Goal: Information Seeking & Learning: Learn about a topic

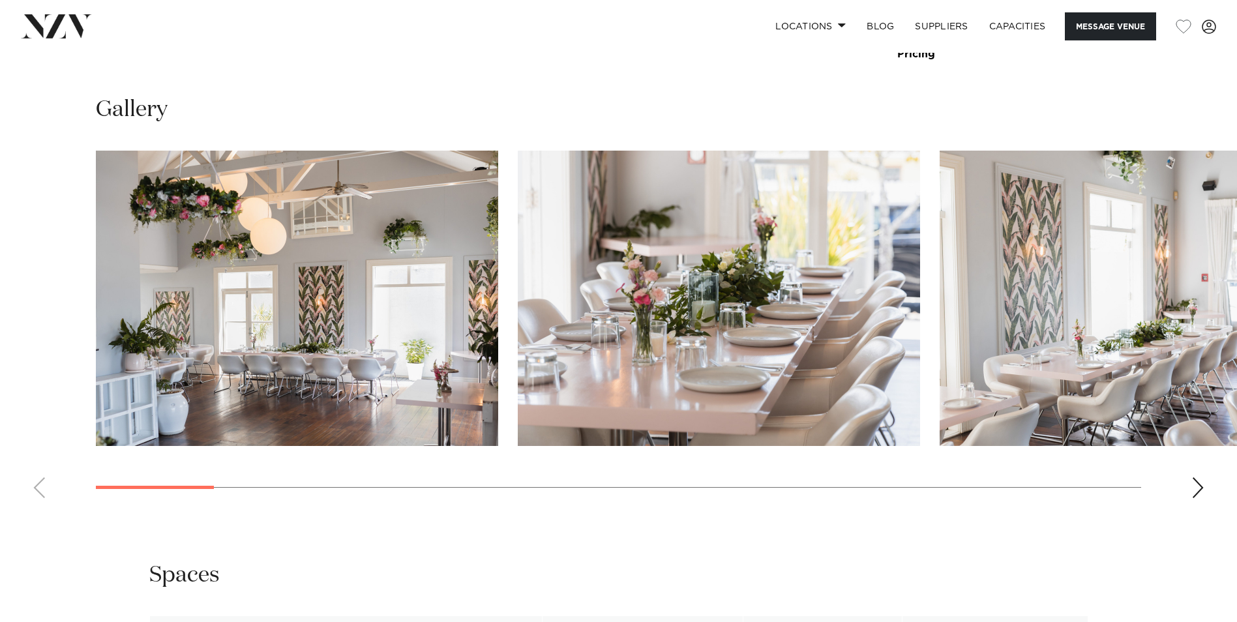
scroll to position [1304, 0]
click at [342, 300] on img "1 / 22" at bounding box center [297, 297] width 402 height 295
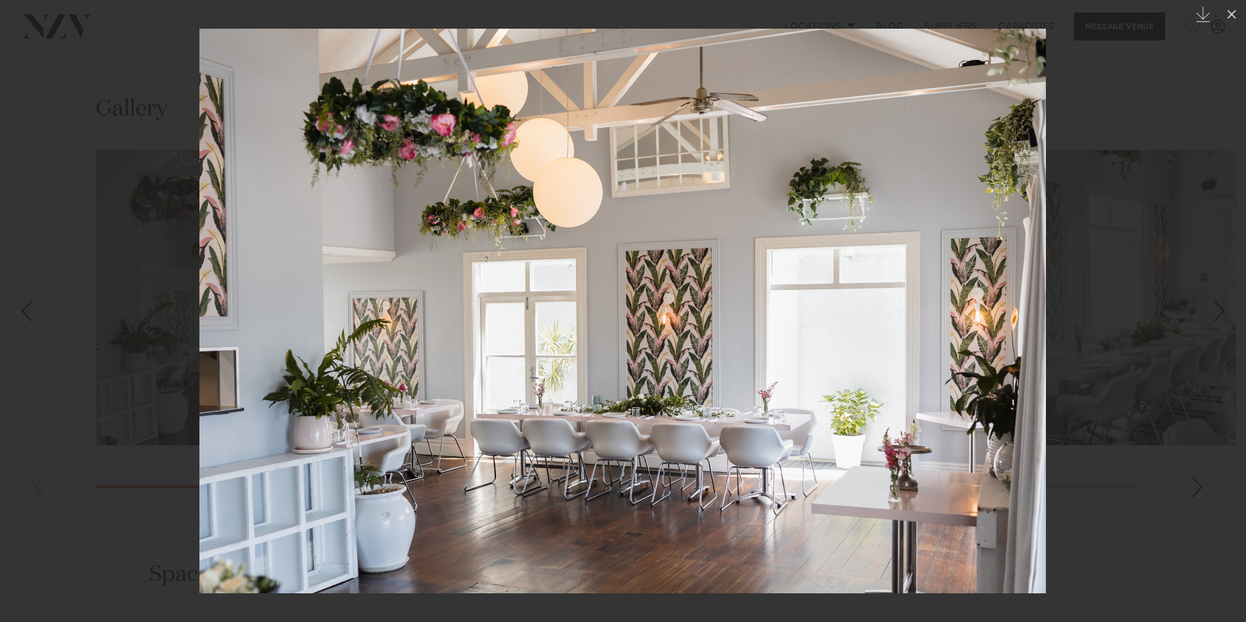
click at [1210, 310] on link at bounding box center [1224, 310] width 46 height 65
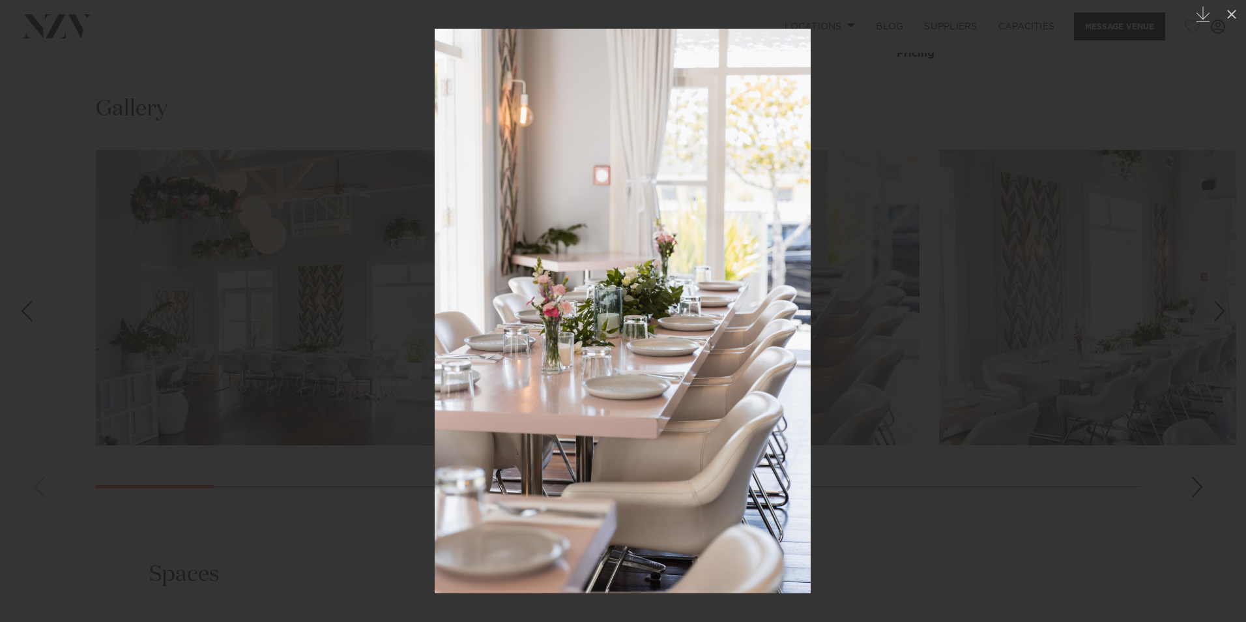
click at [1210, 310] on link at bounding box center [1224, 310] width 46 height 65
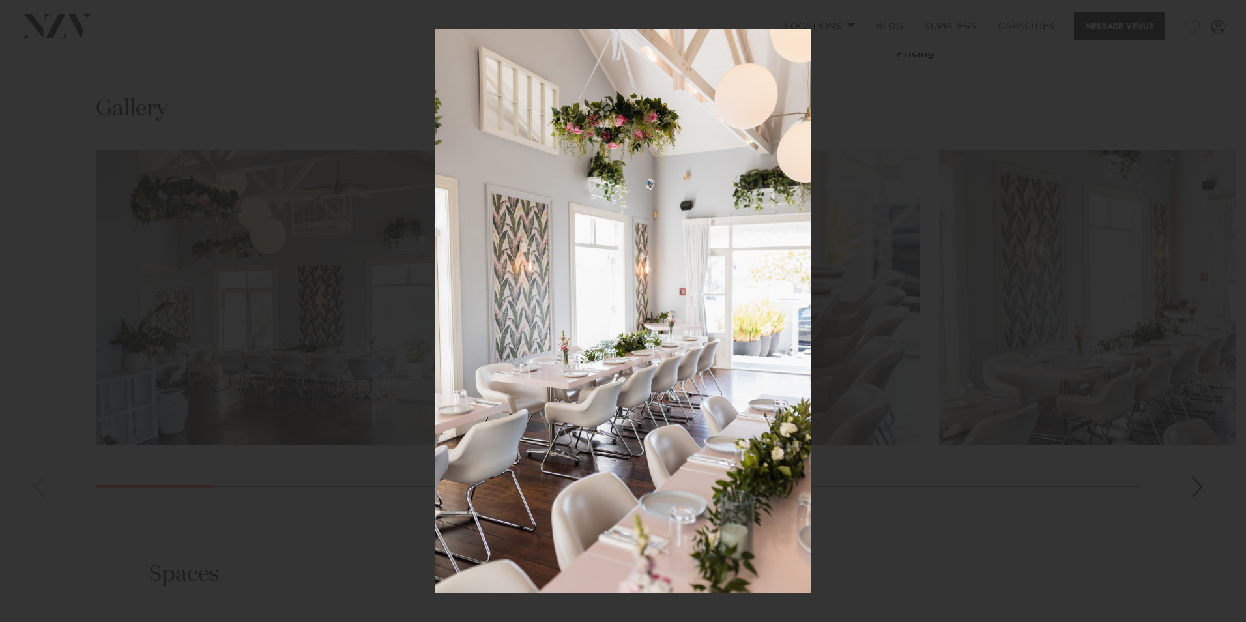
click at [1210, 310] on div "3 / 22 Created with Sketch." at bounding box center [623, 311] width 1246 height 622
click at [1218, 312] on div "Next slide" at bounding box center [1220, 311] width 18 height 25
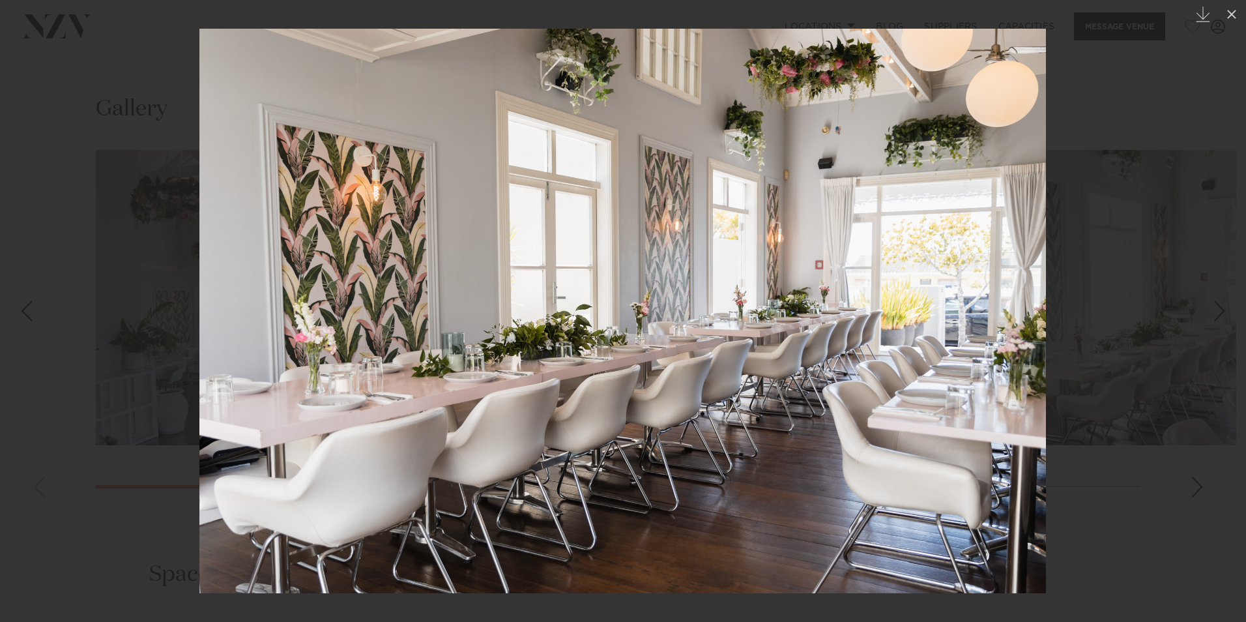
click at [1207, 308] on link at bounding box center [1224, 310] width 46 height 65
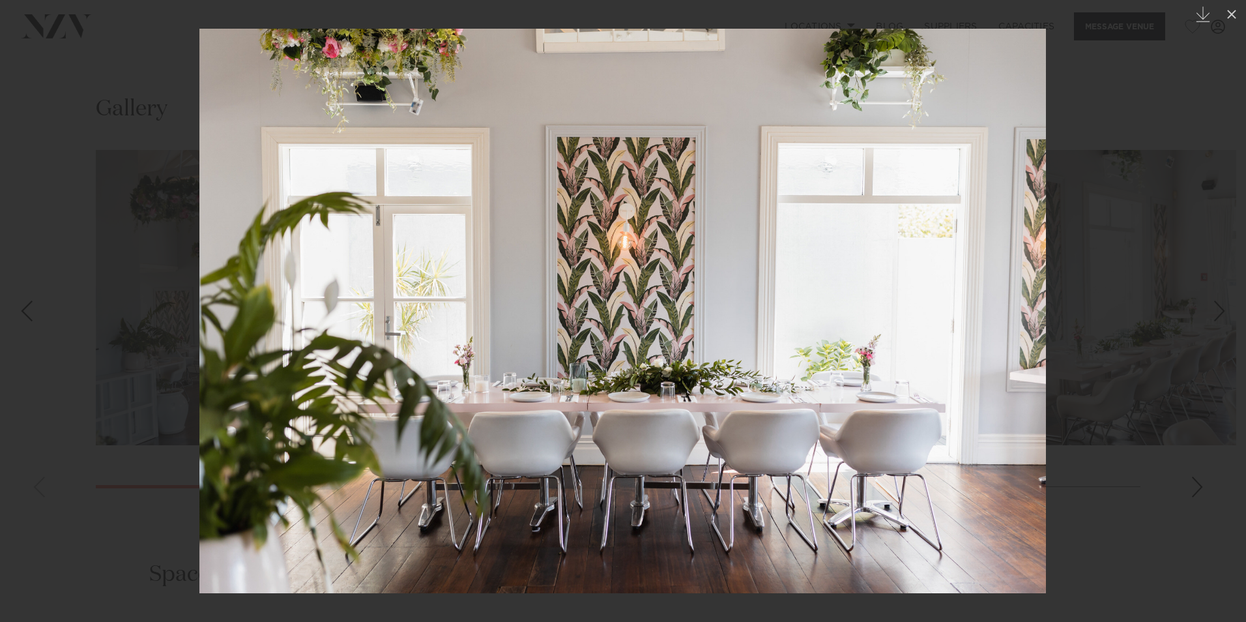
click at [1207, 308] on link at bounding box center [1224, 310] width 46 height 65
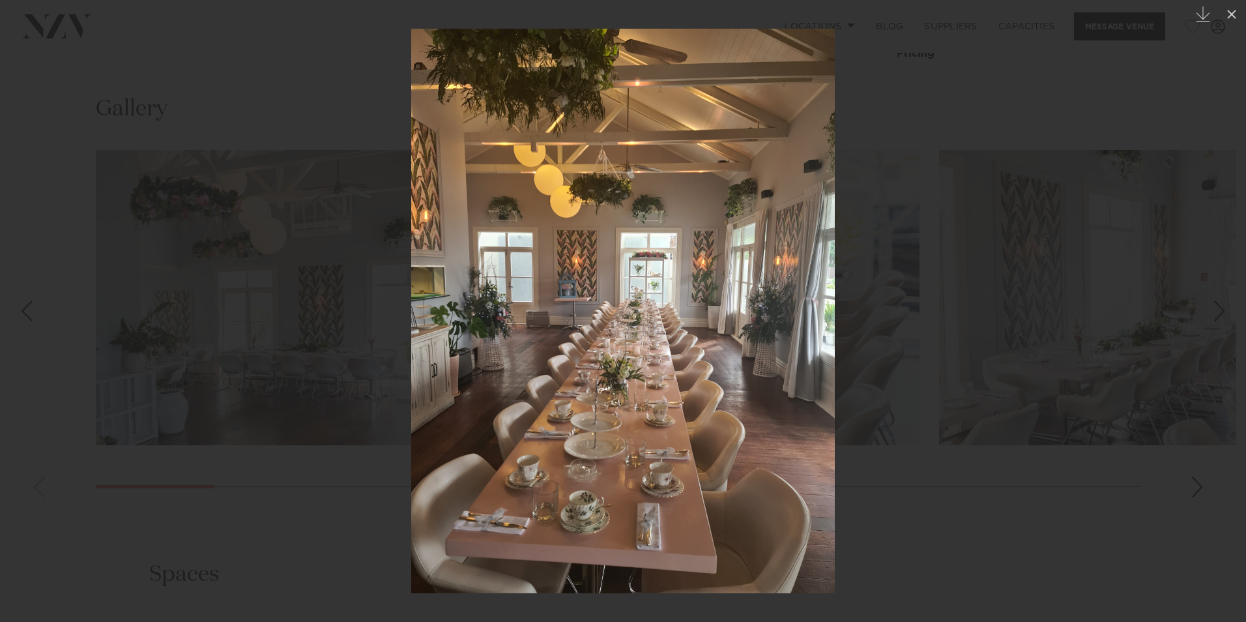
click at [1207, 308] on div "6 / 22 Created with Sketch." at bounding box center [623, 311] width 1246 height 622
click at [1219, 299] on div "Next slide" at bounding box center [1220, 311] width 18 height 25
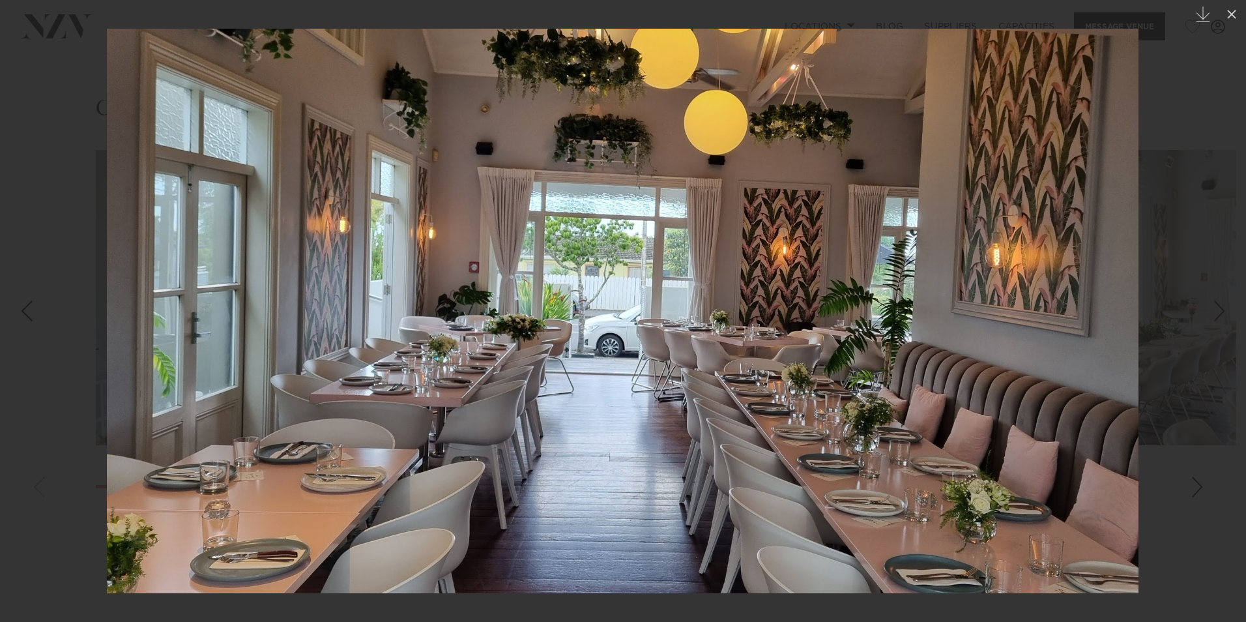
click at [1219, 299] on div "Next slide" at bounding box center [1220, 311] width 18 height 25
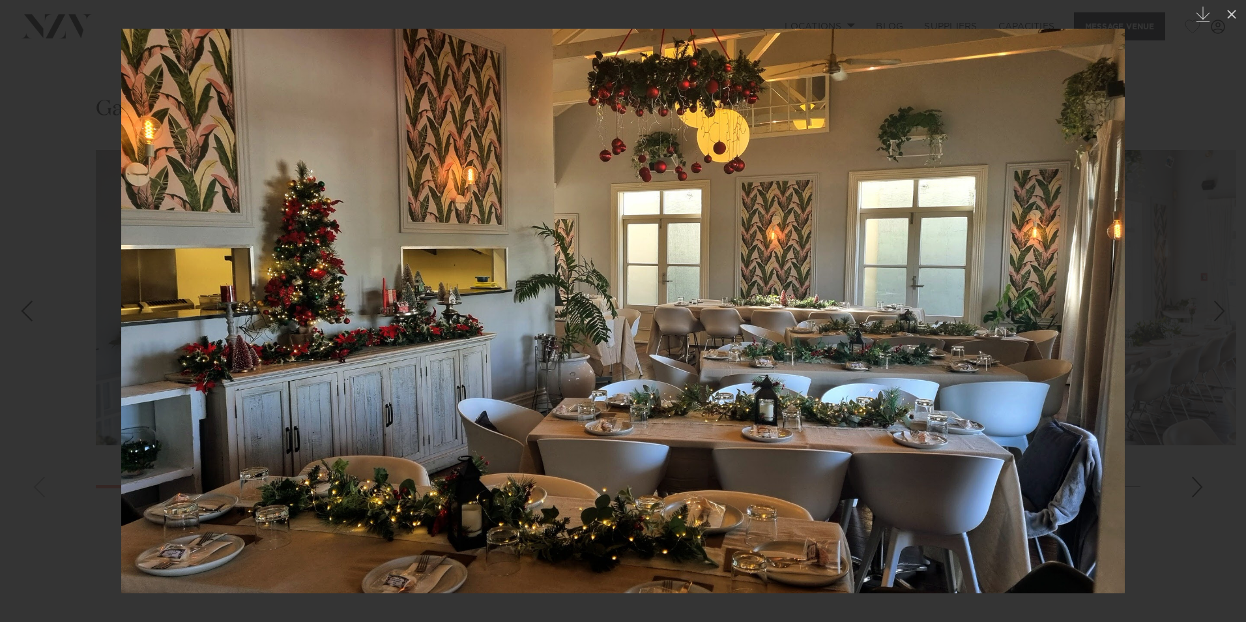
click at [1219, 299] on div "8 / 22 Created with Sketch." at bounding box center [623, 311] width 1246 height 622
click at [1219, 299] on div "Next slide" at bounding box center [1220, 311] width 18 height 25
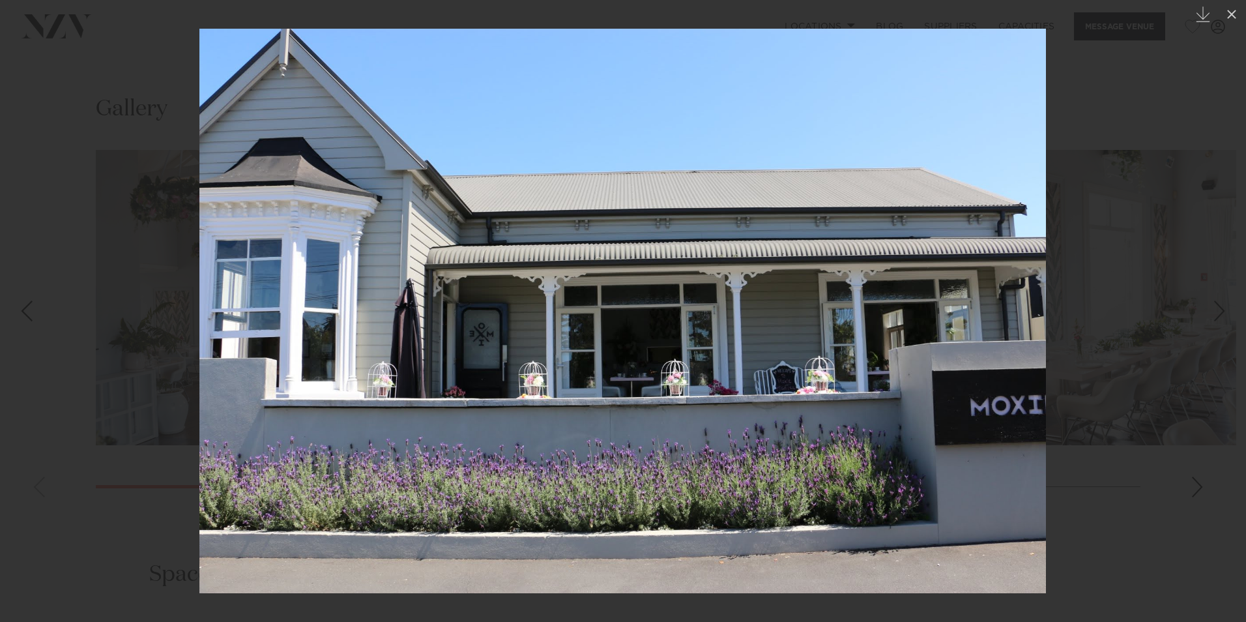
click at [1218, 310] on div "Next slide" at bounding box center [1220, 311] width 18 height 25
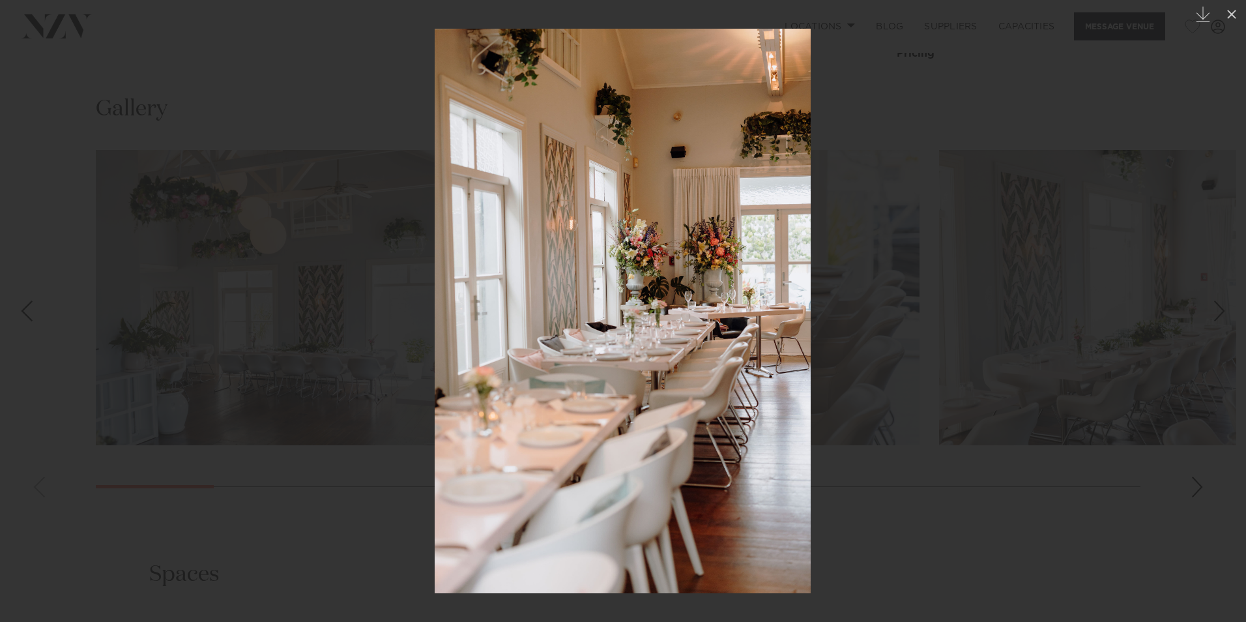
click at [1218, 310] on div "Next slide" at bounding box center [1220, 311] width 18 height 25
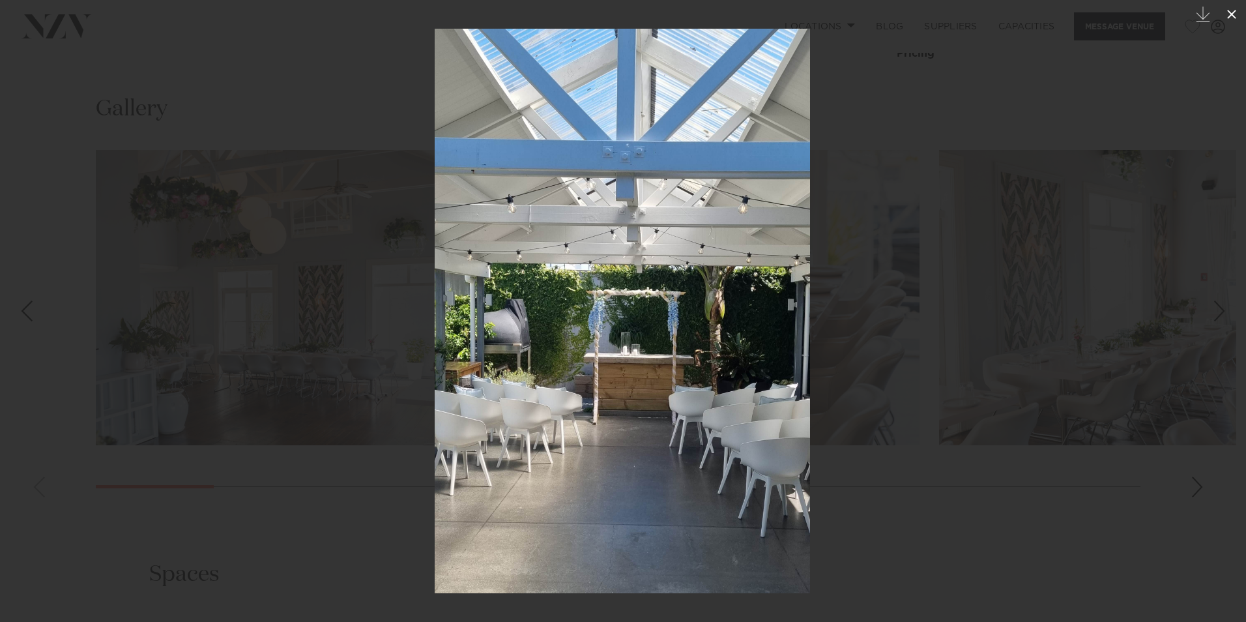
click at [1231, 15] on icon at bounding box center [1231, 14] width 9 height 9
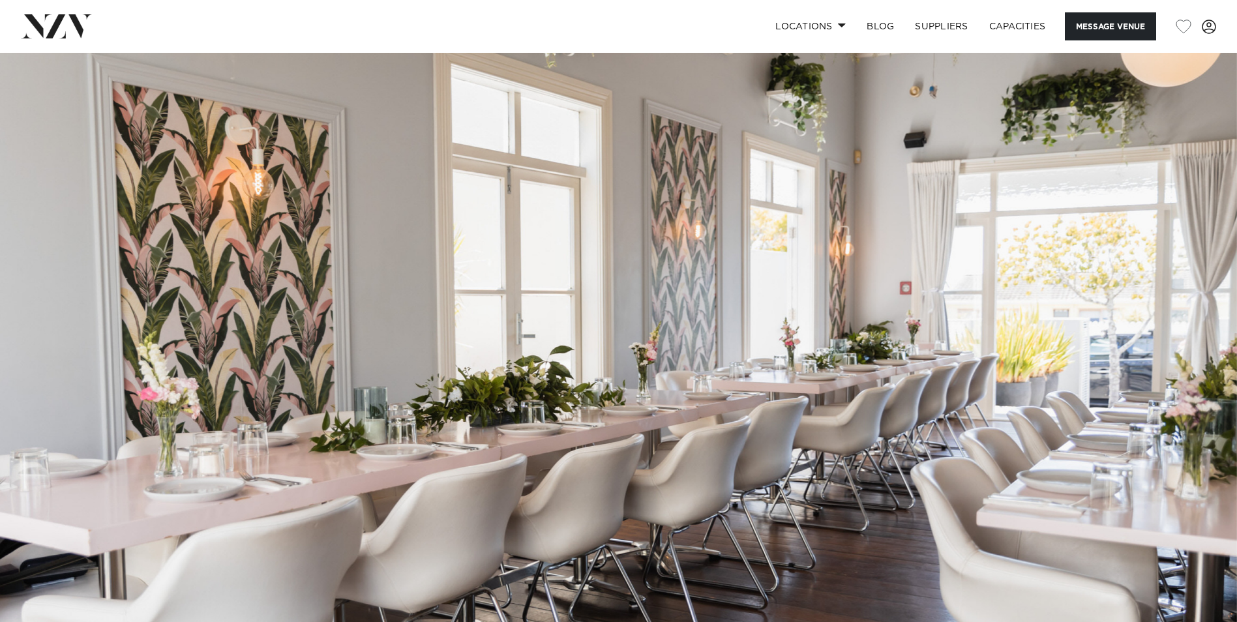
click at [1198, 319] on img at bounding box center [618, 342] width 1237 height 579
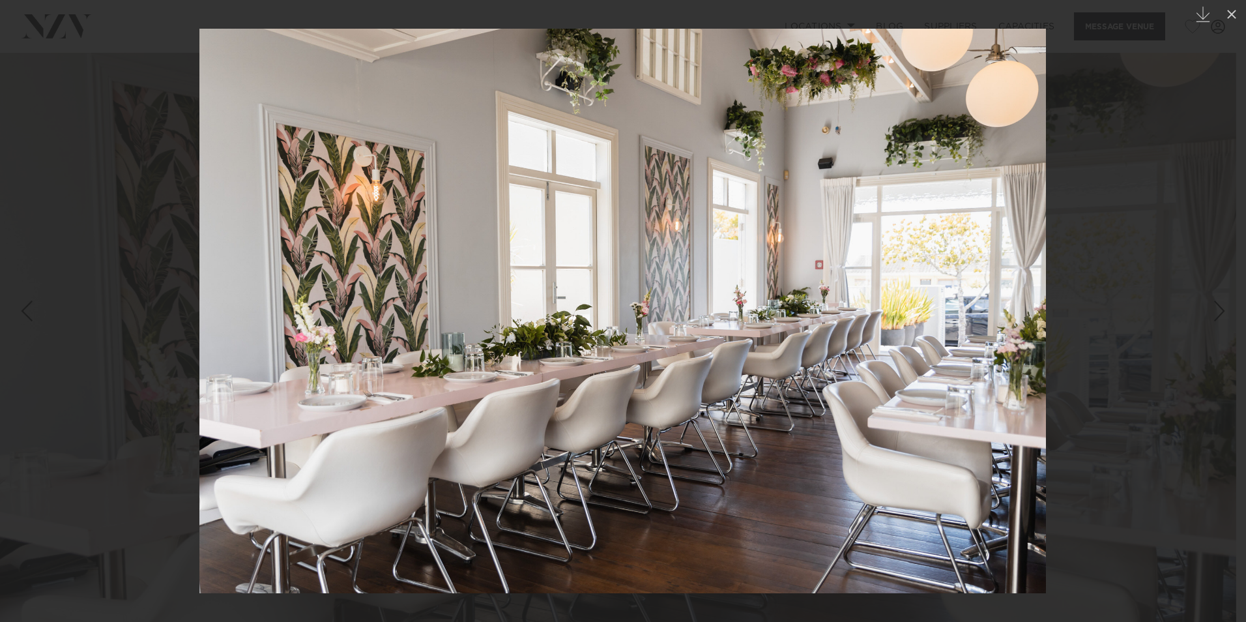
click at [1212, 311] on div "Next slide" at bounding box center [1220, 311] width 18 height 25
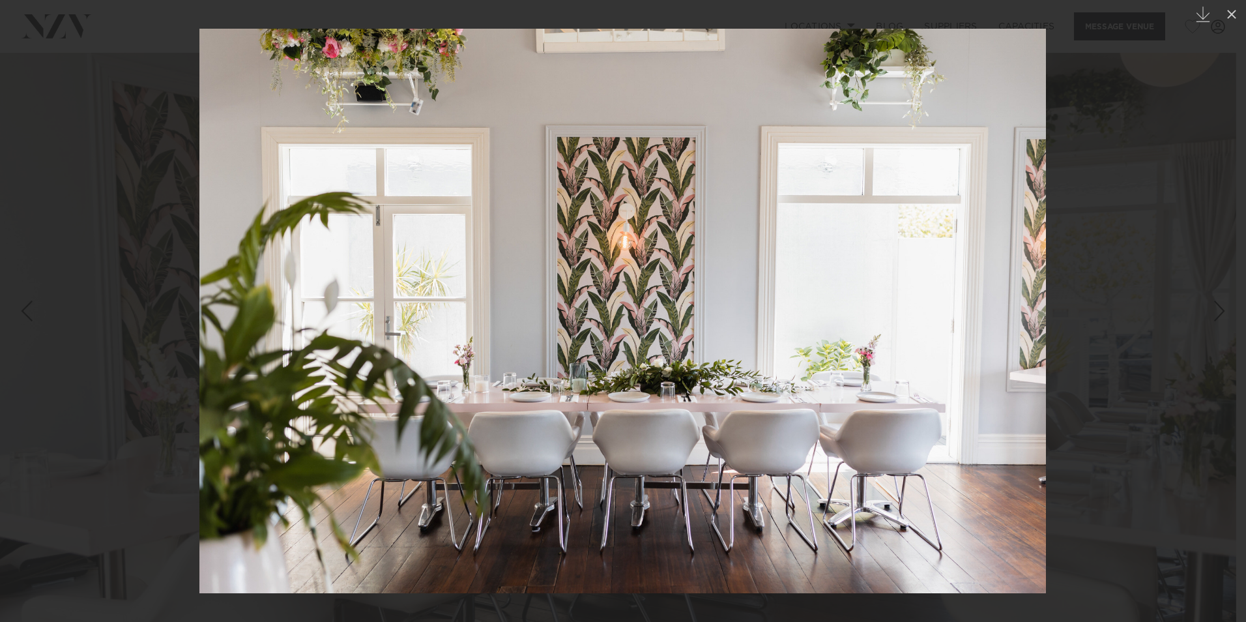
click at [1212, 311] on div "Next slide" at bounding box center [1220, 311] width 18 height 25
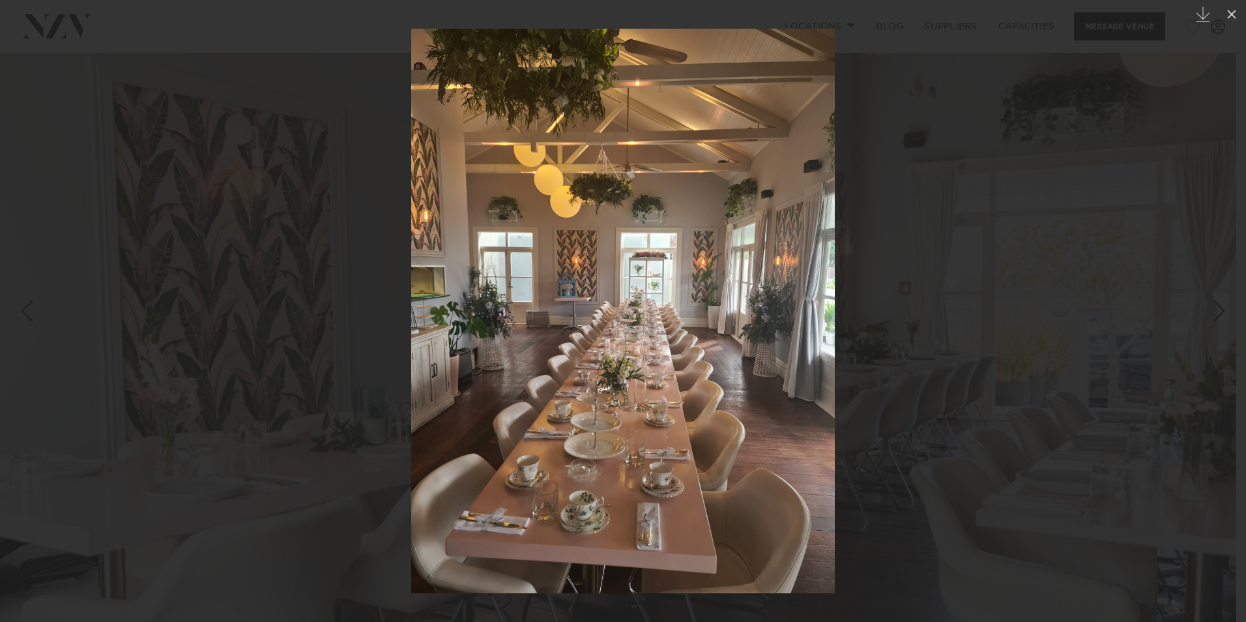
click at [1212, 311] on div "Next slide" at bounding box center [1220, 311] width 18 height 25
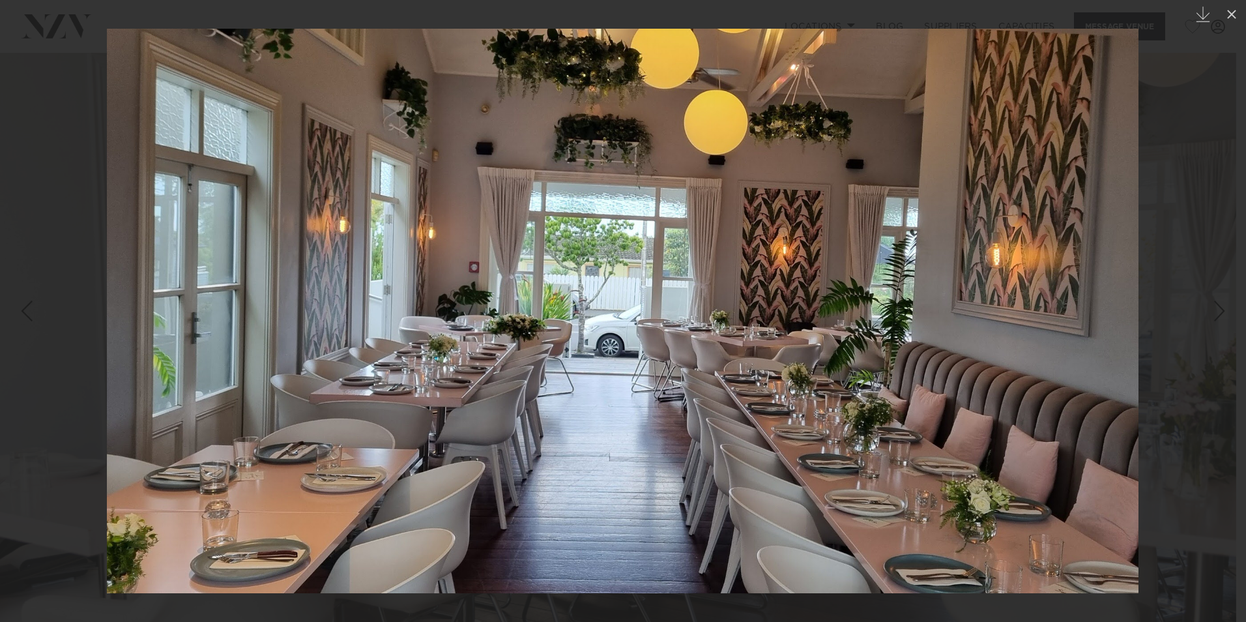
click at [1212, 311] on div "Next slide" at bounding box center [1220, 311] width 18 height 25
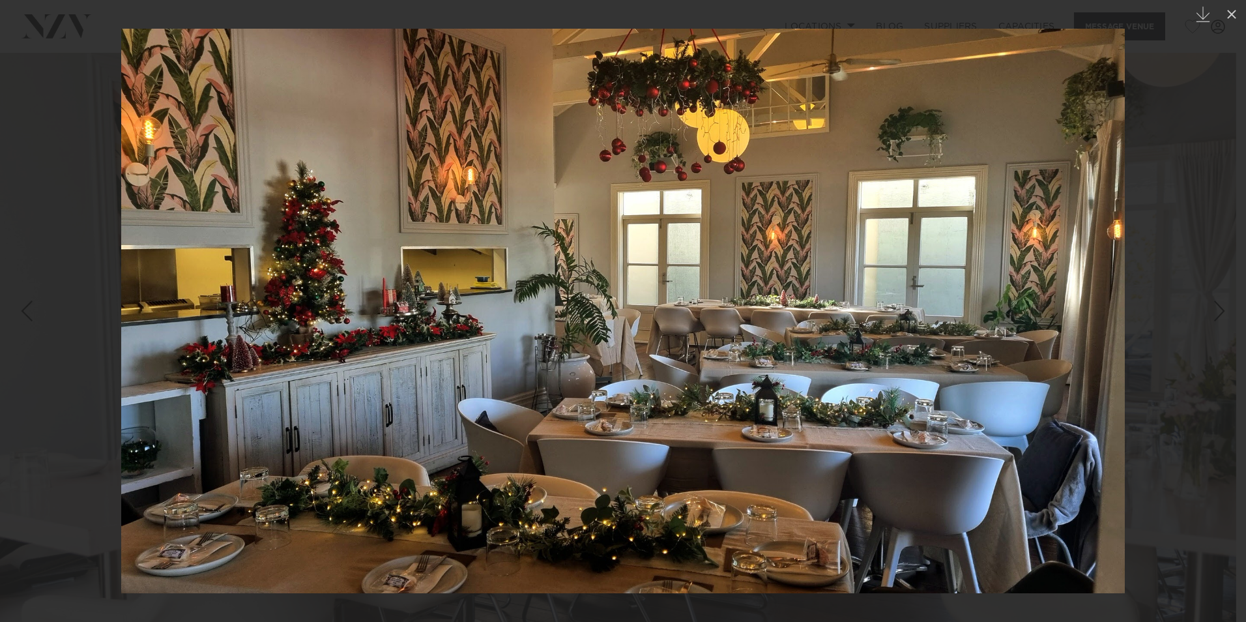
click at [1212, 311] on div "Next slide" at bounding box center [1220, 311] width 18 height 25
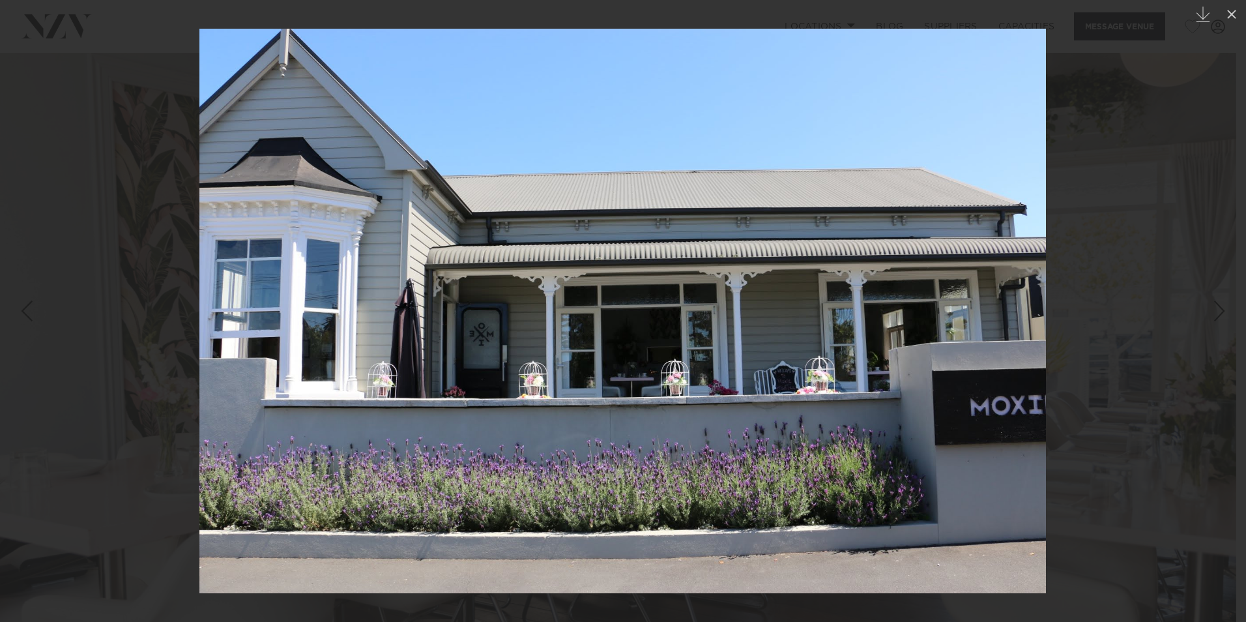
click at [1214, 309] on div "Next slide" at bounding box center [1220, 311] width 18 height 25
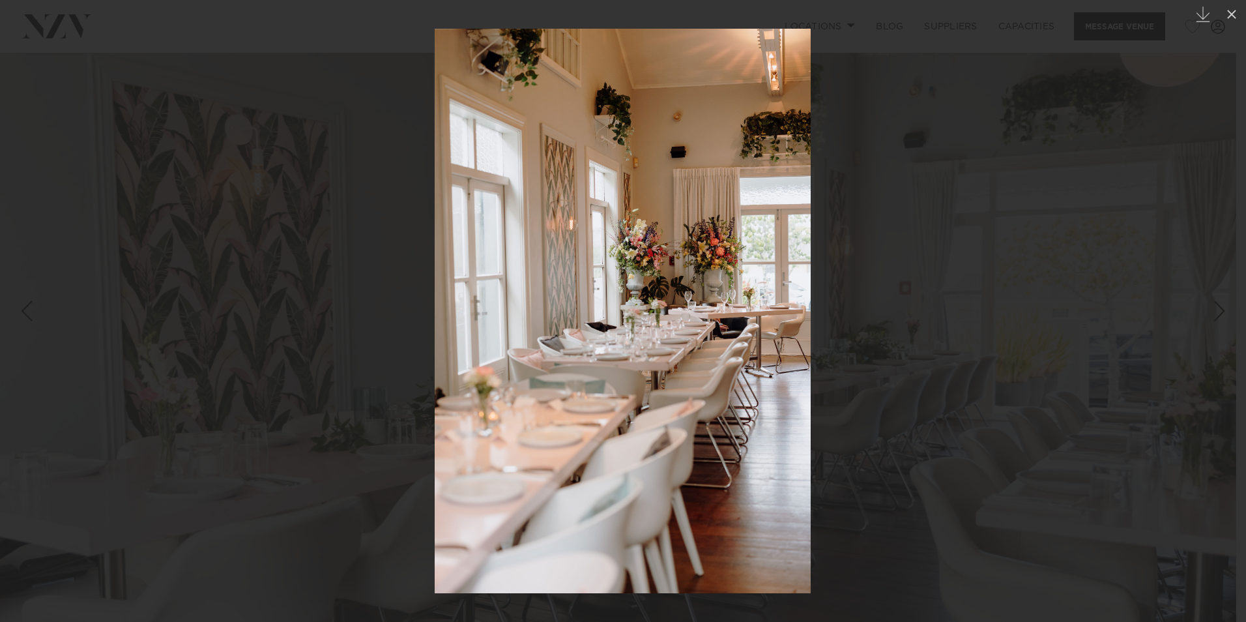
click at [1214, 309] on div "Next slide" at bounding box center [1220, 311] width 18 height 25
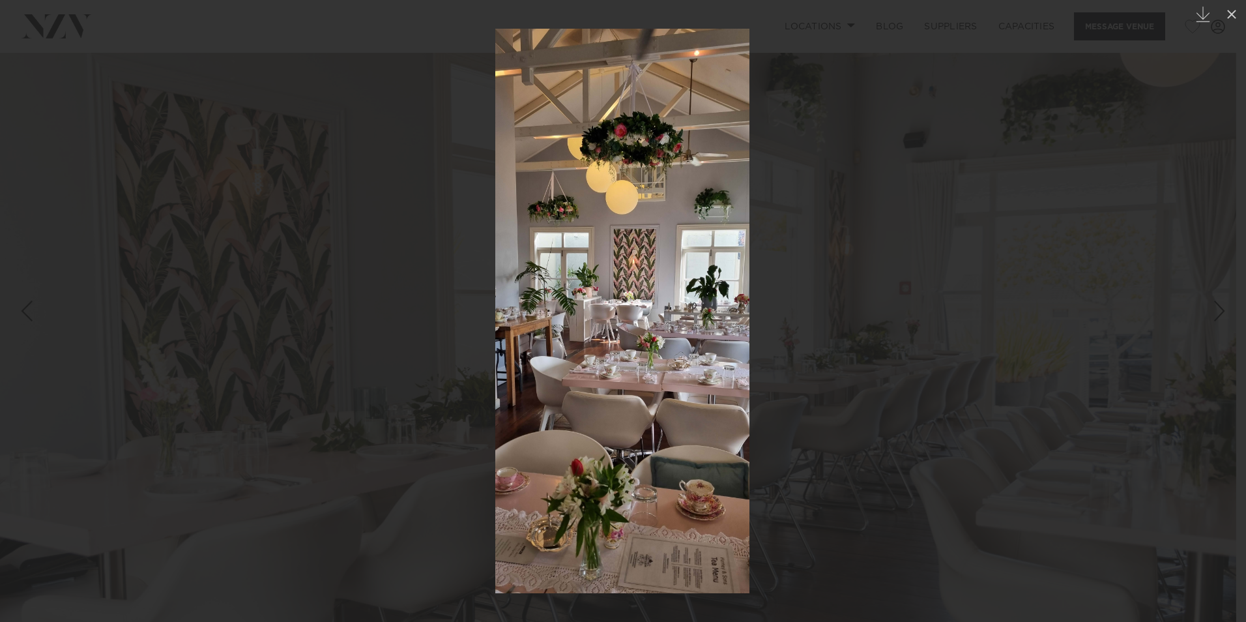
click at [1214, 309] on div "Next slide" at bounding box center [1220, 311] width 18 height 25
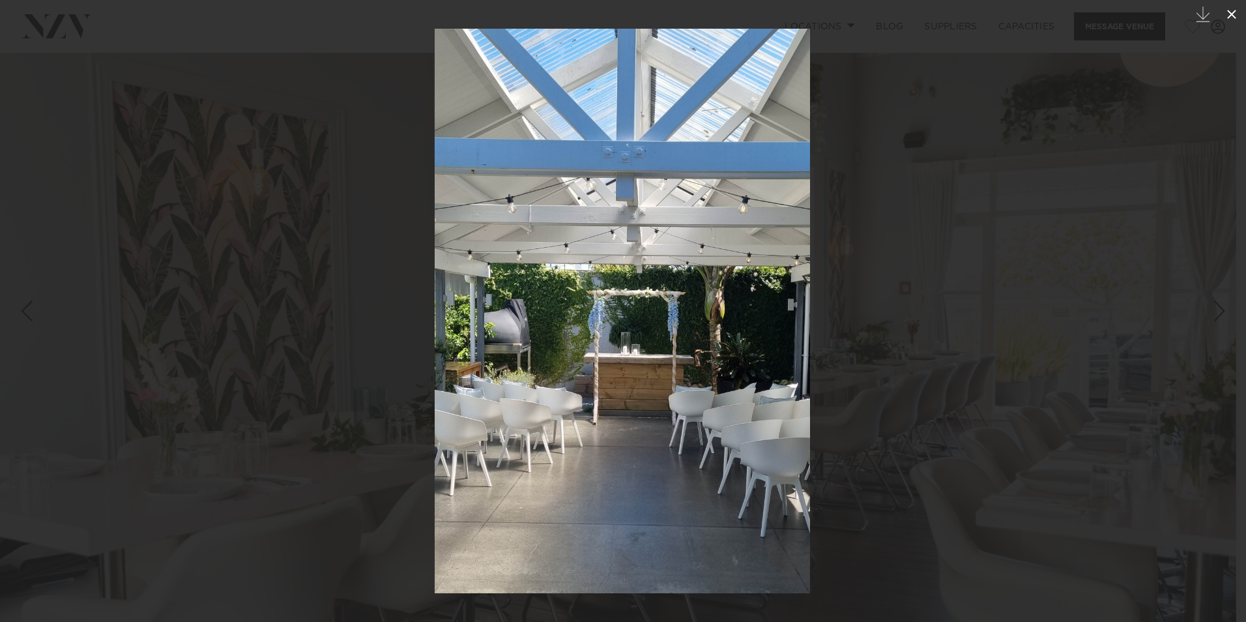
click at [1235, 14] on icon at bounding box center [1232, 15] width 16 height 16
